Goal: Transaction & Acquisition: Download file/media

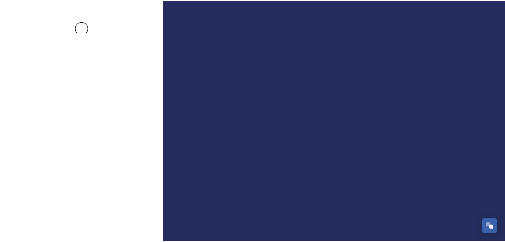
scroll to position [1059, 0]
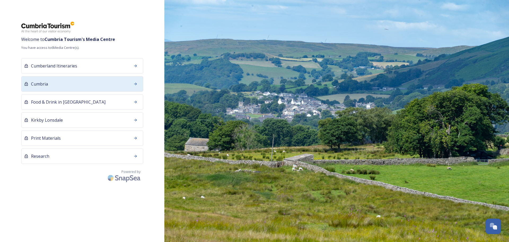
click at [77, 87] on div "Cumbria" at bounding box center [82, 83] width 122 height 15
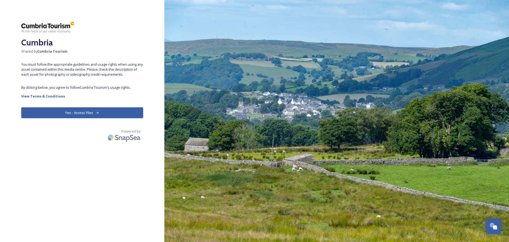
click at [89, 115] on button "Yes - Access Files" at bounding box center [82, 112] width 122 height 11
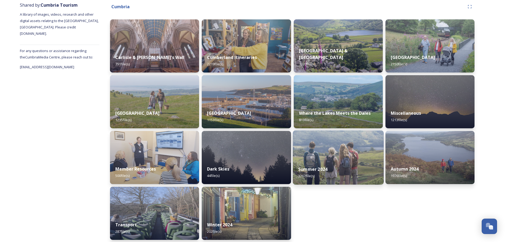
scroll to position [69, 0]
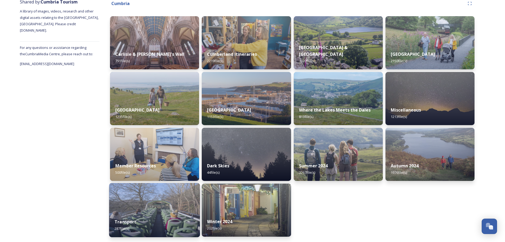
click at [124, 222] on strong "Transport" at bounding box center [126, 222] width 22 height 6
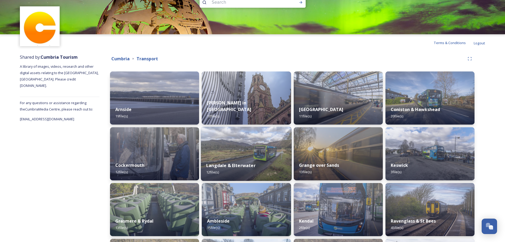
scroll to position [27, 0]
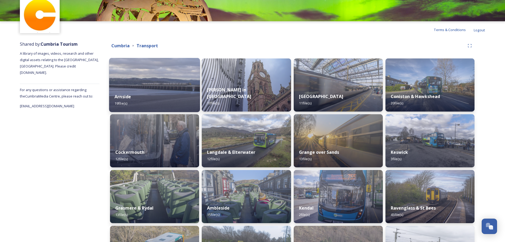
click at [123, 97] on strong "Arnside" at bounding box center [123, 97] width 16 height 6
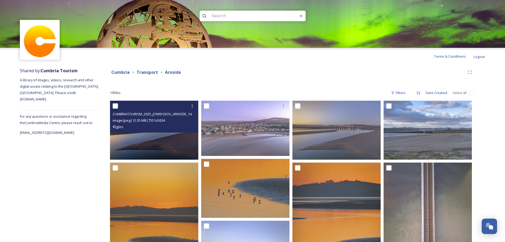
click at [174, 142] on img at bounding box center [154, 130] width 88 height 59
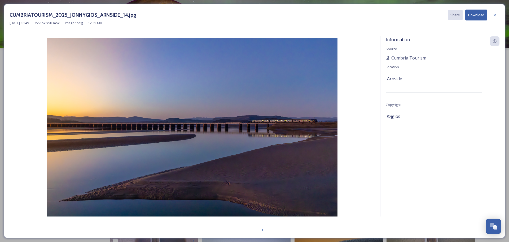
click at [481, 11] on button "Download" at bounding box center [477, 15] width 22 height 11
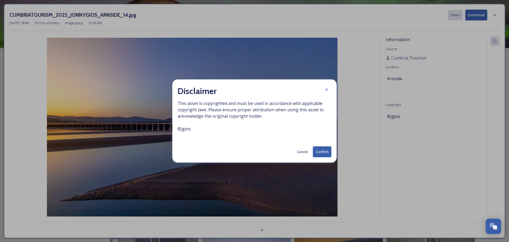
click at [321, 153] on button "Confirm" at bounding box center [322, 151] width 19 height 11
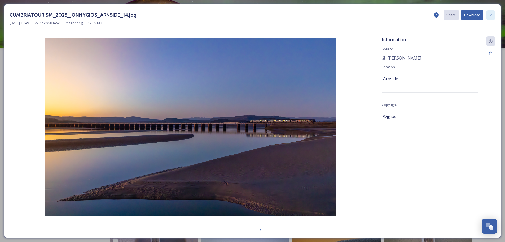
click at [492, 15] on icon at bounding box center [491, 15] width 2 height 2
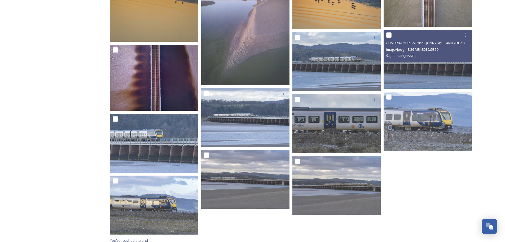
scroll to position [258, 0]
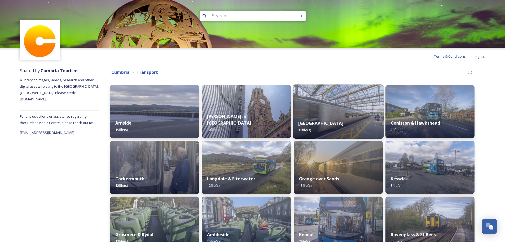
click at [318, 125] on div "Carlisle 11 file(s)" at bounding box center [338, 126] width 91 height 24
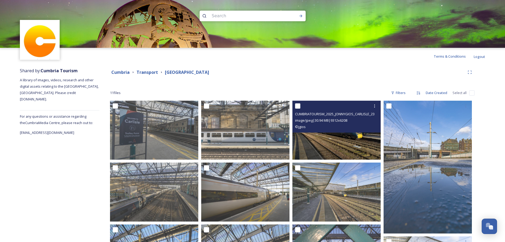
scroll to position [106, 0]
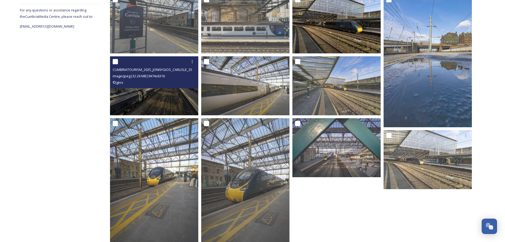
click at [182, 106] on img at bounding box center [154, 85] width 88 height 59
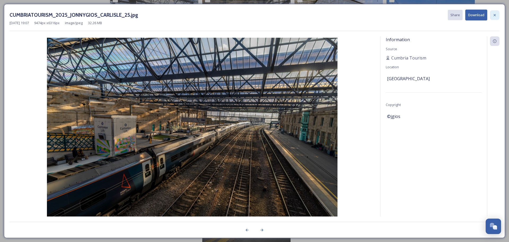
click at [498, 15] on div at bounding box center [495, 15] width 10 height 10
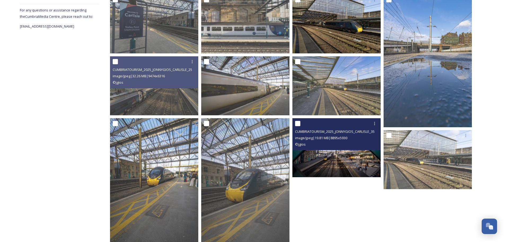
click at [355, 167] on img at bounding box center [337, 147] width 88 height 59
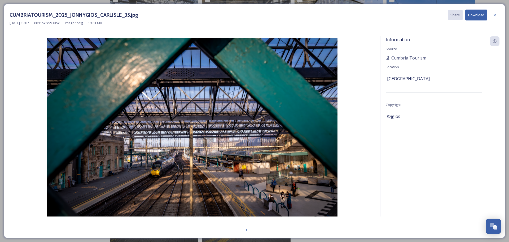
click at [483, 18] on button "Download" at bounding box center [477, 15] width 22 height 11
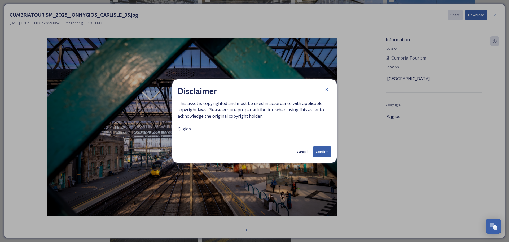
click at [321, 152] on button "Confirm" at bounding box center [322, 151] width 19 height 11
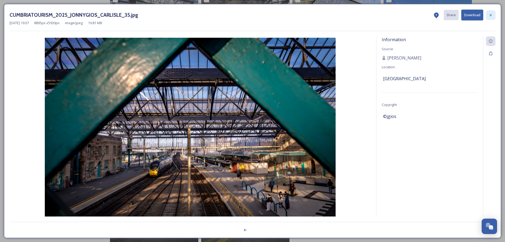
click at [495, 13] on div at bounding box center [491, 15] width 10 height 10
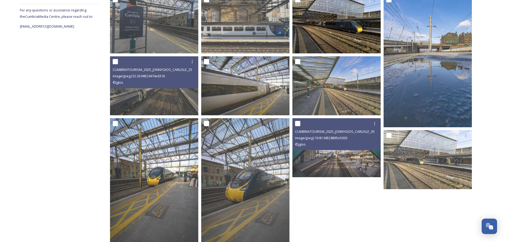
click at [402, 215] on div at bounding box center [429, 123] width 91 height 259
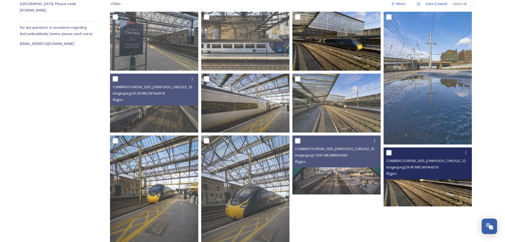
scroll to position [80, 0]
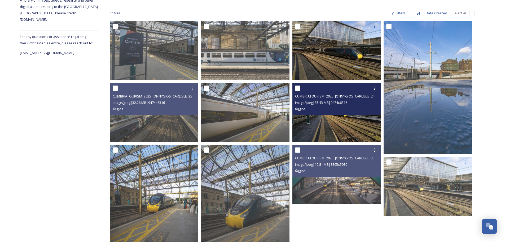
click at [363, 124] on img at bounding box center [337, 112] width 88 height 59
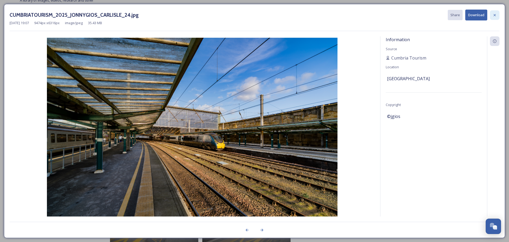
click at [492, 16] on div at bounding box center [495, 15] width 10 height 10
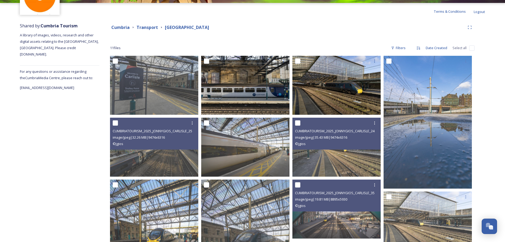
scroll to position [0, 0]
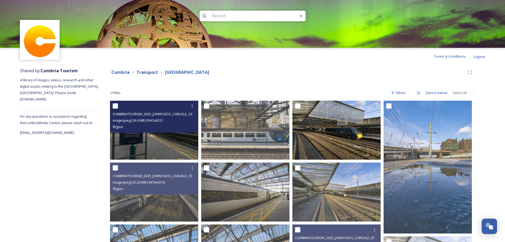
click at [168, 143] on img at bounding box center [154, 130] width 88 height 59
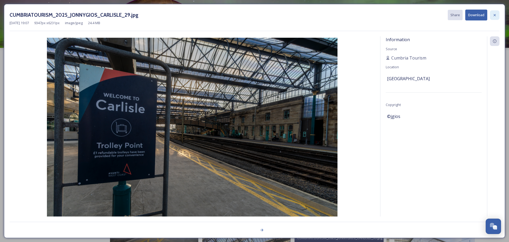
click at [496, 16] on icon at bounding box center [495, 15] width 2 height 2
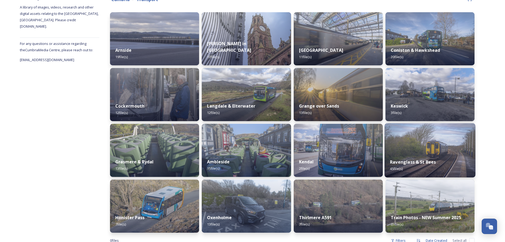
scroll to position [80, 0]
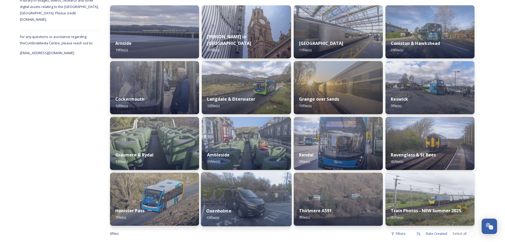
click at [219, 212] on strong "Oxenholme" at bounding box center [218, 211] width 25 height 6
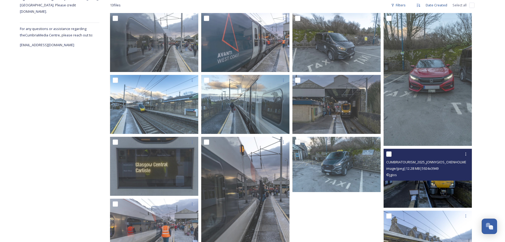
scroll to position [156, 0]
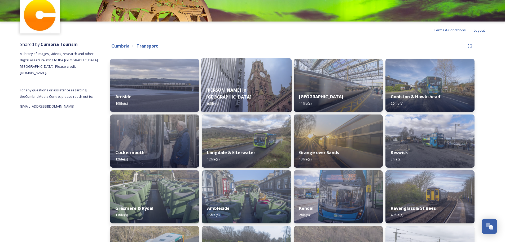
scroll to position [27, 0]
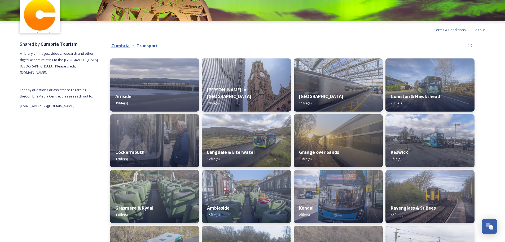
click at [125, 44] on strong "Cumbria" at bounding box center [120, 46] width 18 height 6
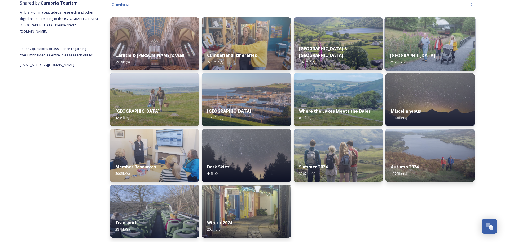
scroll to position [69, 0]
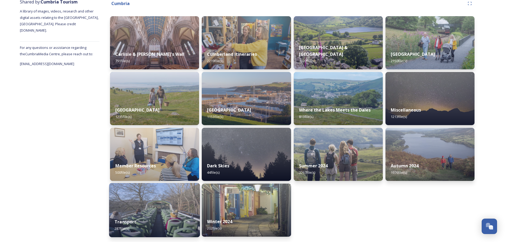
click at [116, 218] on div "Transport 287 file(s)" at bounding box center [154, 225] width 91 height 24
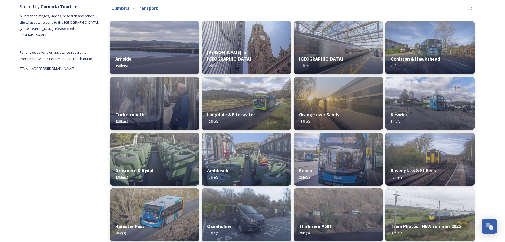
scroll to position [88, 0]
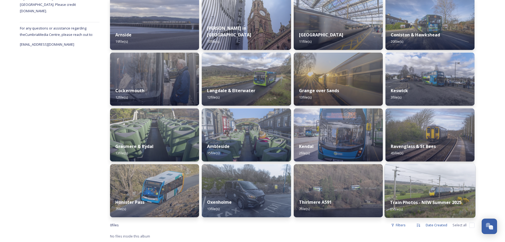
click at [426, 201] on strong "Train Photos - NEW Summer 2025" at bounding box center [426, 202] width 72 height 6
